Goal: Information Seeking & Learning: Learn about a topic

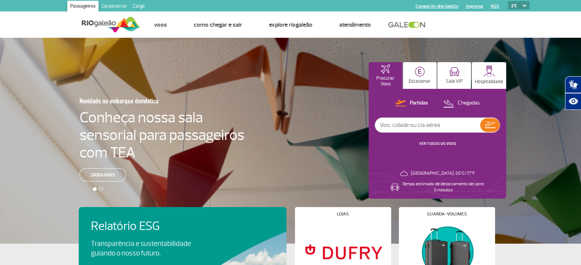
click at [118, 7] on link "Corporativo" at bounding box center [113, 7] width 31 height 12
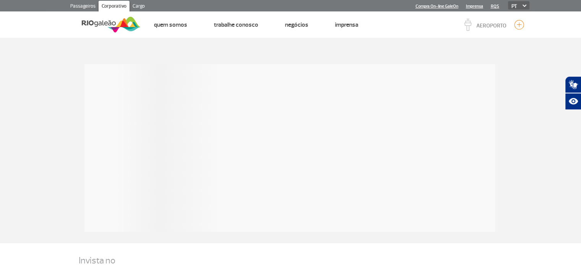
click at [95, 4] on link "Passageiros" at bounding box center [82, 7] width 31 height 12
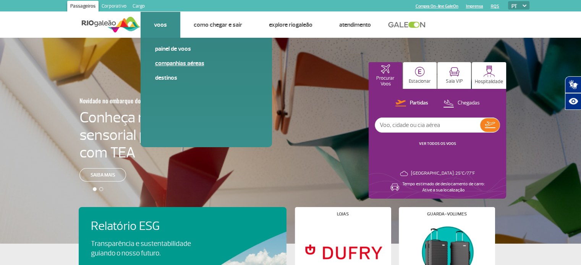
click at [167, 63] on link "Companhias Aéreas" at bounding box center [206, 63] width 102 height 8
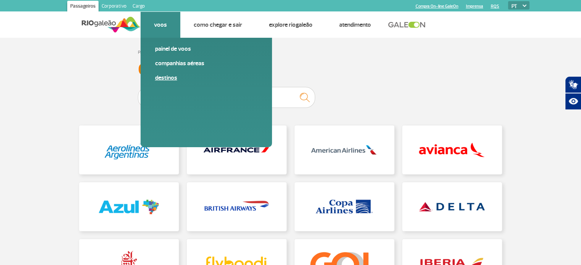
click at [159, 77] on link "Destinos" at bounding box center [206, 78] width 102 height 8
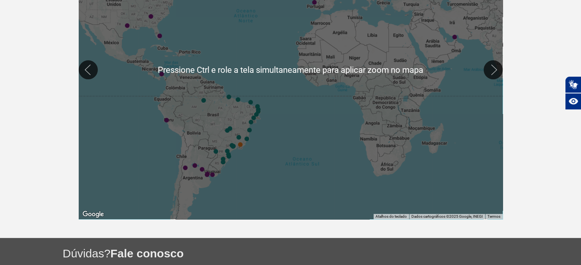
scroll to position [229, 0]
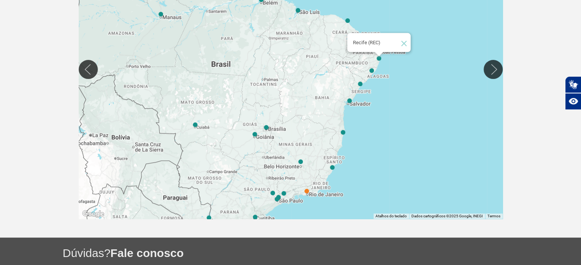
click at [377, 58] on img "Recife (REC)" at bounding box center [378, 58] width 5 height 5
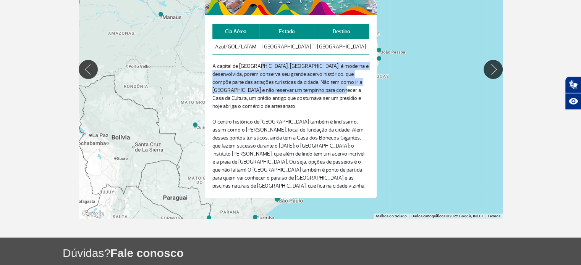
drag, startPoint x: 260, startPoint y: 70, endPoint x: 320, endPoint y: 96, distance: 66.0
click at [320, 96] on p "A capital de [GEOGRAPHIC_DATA], [GEOGRAPHIC_DATA], é moderna e desenvolvida, po…" at bounding box center [290, 86] width 157 height 48
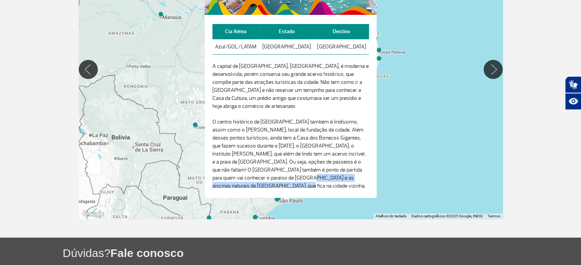
drag, startPoint x: 231, startPoint y: 173, endPoint x: 355, endPoint y: 178, distance: 124.9
click at [355, 178] on div "Cia Aérea Estado Destino Azul/GOL/LATAM Pernambuco Recife A capital de [GEOGRAP…" at bounding box center [293, 106] width 162 height 164
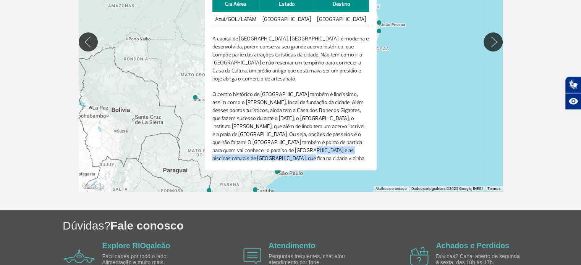
scroll to position [267, 0]
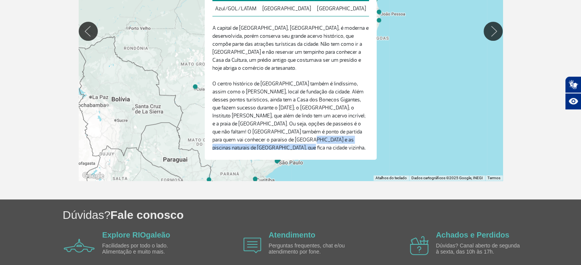
click at [224, 135] on p "O centro histórico de [GEOGRAPHIC_DATA] também é lindíssimo, assim como o [PERS…" at bounding box center [290, 120] width 157 height 80
drag, startPoint x: 232, startPoint y: 134, endPoint x: 359, endPoint y: 136, distance: 127.5
click at [359, 136] on p "O centro histórico de [GEOGRAPHIC_DATA] também é lindíssimo, assim como o [PERS…" at bounding box center [290, 120] width 157 height 80
click at [452, 87] on div at bounding box center [291, 31] width 424 height 300
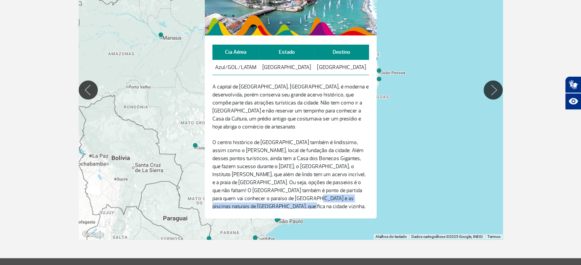
scroll to position [206, 0]
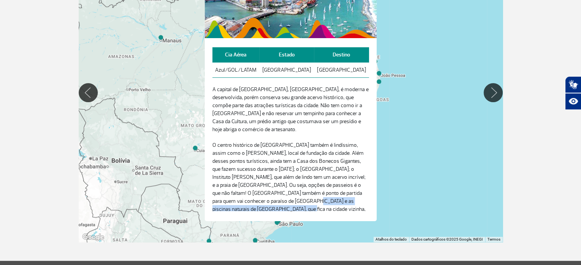
click at [403, 51] on div at bounding box center [291, 93] width 424 height 300
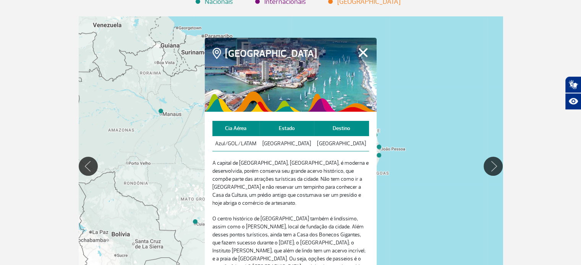
scroll to position [129, 0]
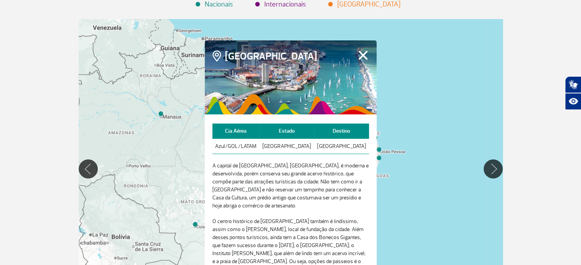
click at [362, 55] on button "Fechar" at bounding box center [363, 55] width 12 height 10
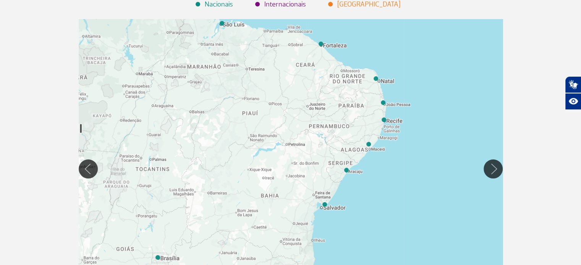
click at [349, 171] on div at bounding box center [291, 169] width 424 height 300
click at [346, 171] on img "Aracaju (AJU)" at bounding box center [346, 170] width 5 height 5
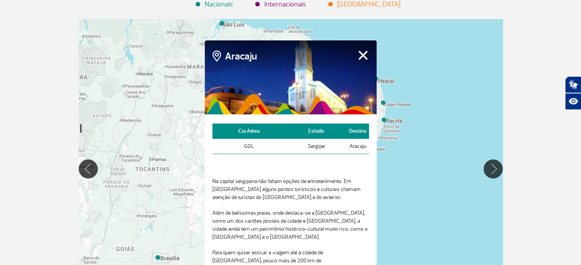
click at [362, 56] on button "Fechar" at bounding box center [363, 55] width 12 height 10
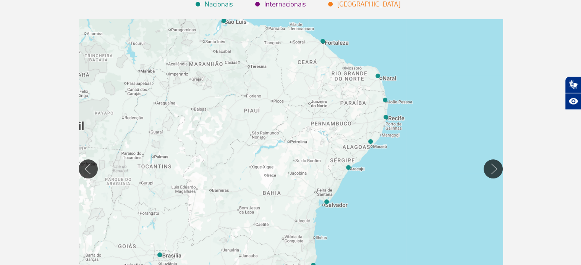
click at [388, 117] on div at bounding box center [291, 169] width 424 height 300
click at [386, 117] on img "Recife (REC)" at bounding box center [385, 117] width 5 height 5
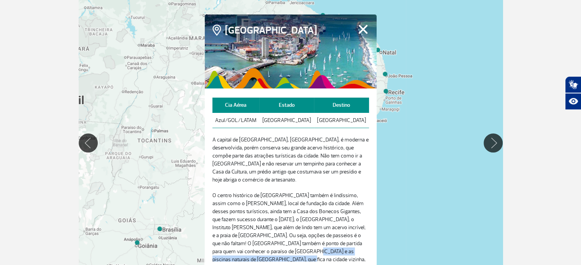
scroll to position [168, 0]
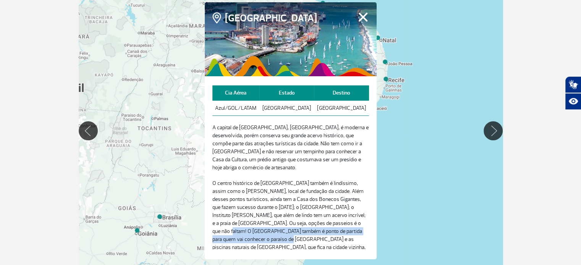
drag, startPoint x: 311, startPoint y: 215, endPoint x: 357, endPoint y: 230, distance: 48.9
click at [357, 230] on p "O centro histórico de [GEOGRAPHIC_DATA] também é lindíssimo, assim como o [PERS…" at bounding box center [290, 219] width 157 height 80
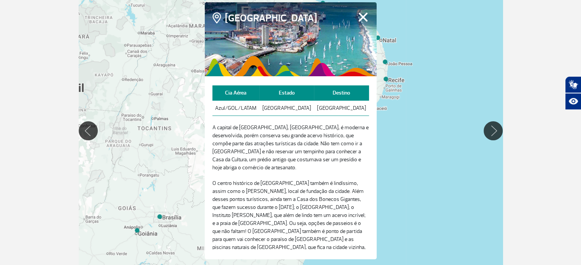
click at [330, 231] on p "O centro histórico de [GEOGRAPHIC_DATA] também é lindíssimo, assim como o [PERS…" at bounding box center [290, 219] width 157 height 80
drag, startPoint x: 279, startPoint y: 224, endPoint x: 359, endPoint y: 223, distance: 79.8
click at [359, 223] on p "O centro histórico de [GEOGRAPHIC_DATA] também é lindíssimo, assim como o [PERS…" at bounding box center [290, 219] width 157 height 80
drag, startPoint x: 226, startPoint y: 234, endPoint x: 362, endPoint y: 234, distance: 135.9
click at [362, 234] on p "O centro histórico de [GEOGRAPHIC_DATA] também é lindíssimo, assim como o [PERS…" at bounding box center [290, 219] width 157 height 80
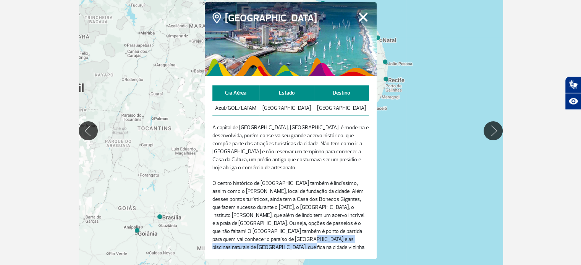
click at [362, 234] on p "O centro histórico de [GEOGRAPHIC_DATA] também é lindíssimo, assim como o [PERS…" at bounding box center [290, 219] width 157 height 80
click at [405, 181] on div at bounding box center [291, 131] width 424 height 300
click at [358, 21] on button "Fechar" at bounding box center [363, 17] width 12 height 10
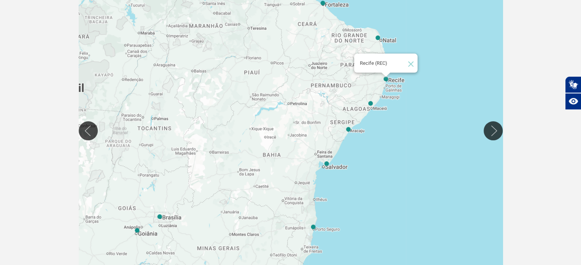
click at [383, 78] on img "Recife (REC)" at bounding box center [385, 79] width 5 height 5
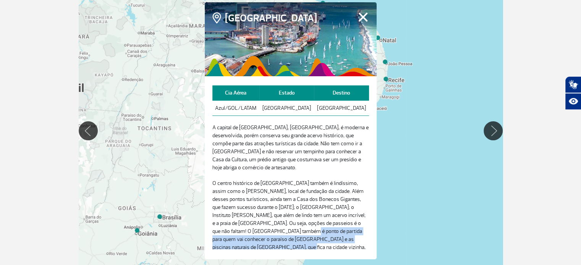
drag, startPoint x: 237, startPoint y: 224, endPoint x: 358, endPoint y: 238, distance: 121.4
click at [358, 238] on p "O centro histórico de [GEOGRAPHIC_DATA] também é lindíssimo, assim como o [PERS…" at bounding box center [290, 219] width 157 height 80
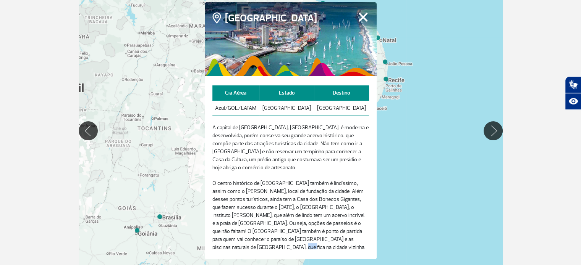
click at [363, 234] on p "O centro histórico de [GEOGRAPHIC_DATA] também é lindíssimo, assim como o [PERS…" at bounding box center [290, 219] width 157 height 80
click at [405, 217] on div at bounding box center [291, 131] width 424 height 300
click at [364, 16] on button "Fechar" at bounding box center [363, 17] width 12 height 10
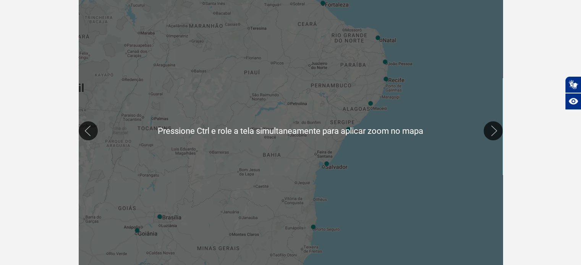
scroll to position [129, 0]
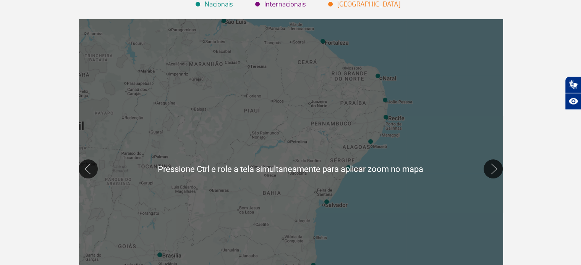
click at [508, 97] on div "Página inicial > Voos > Destinos Destinos Destinos Conheça os destinos internac…" at bounding box center [290, 122] width 581 height 429
